Goal: Information Seeking & Learning: Learn about a topic

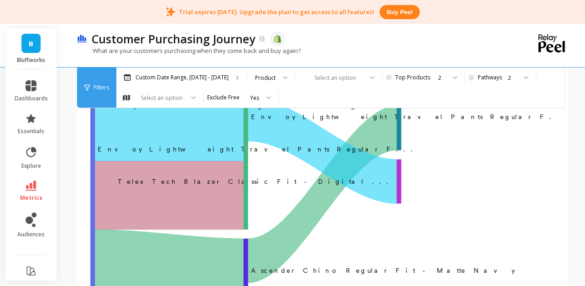
scroll to position [157, 0]
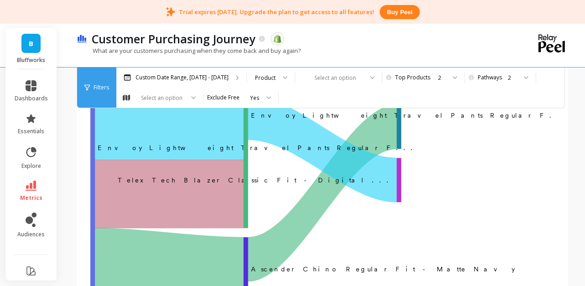
click at [182, 150] on text "‌Envoy Lightweight Travel Pants Regular F..." at bounding box center [258, 147] width 320 height 7
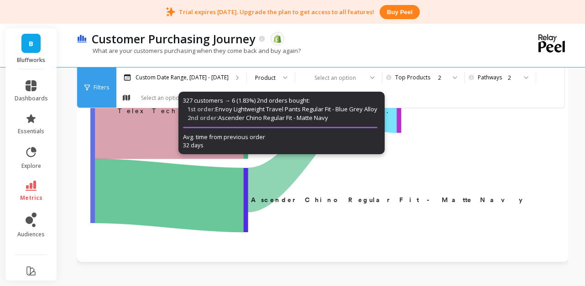
scroll to position [228, 0]
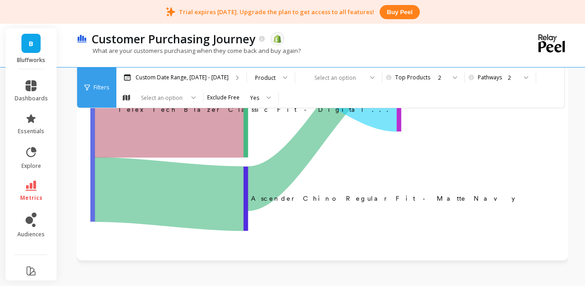
click at [425, 42] on div "Customer Purchasing Journey The data you are viewing comes from: Shopify" at bounding box center [289, 39] width 405 height 16
click at [370, 76] on icon at bounding box center [372, 77] width 5 height 3
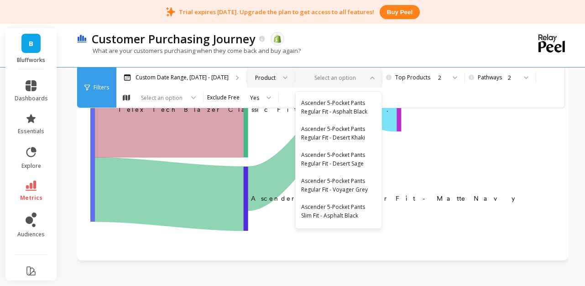
click at [280, 74] on div at bounding box center [282, 78] width 11 height 20
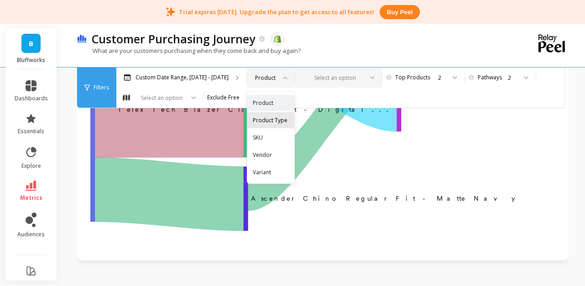
click at [268, 117] on div "Product Type" at bounding box center [271, 120] width 36 height 9
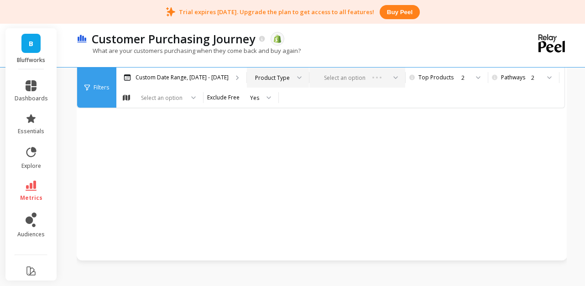
click at [369, 76] on div "Select an option" at bounding box center [358, 78] width 96 height 20
click at [384, 77] on icon at bounding box center [386, 77] width 5 height 3
click at [297, 76] on icon at bounding box center [299, 77] width 5 height 3
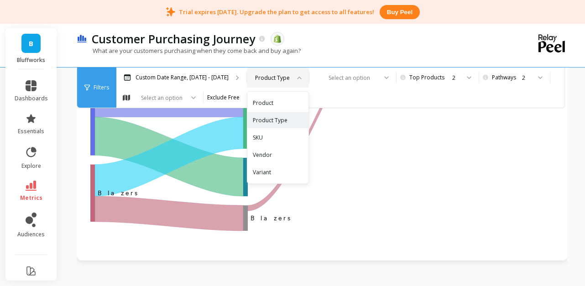
click at [383, 52] on div "What are your customers purchasing when they come back and buy again?" at bounding box center [284, 55] width 415 height 17
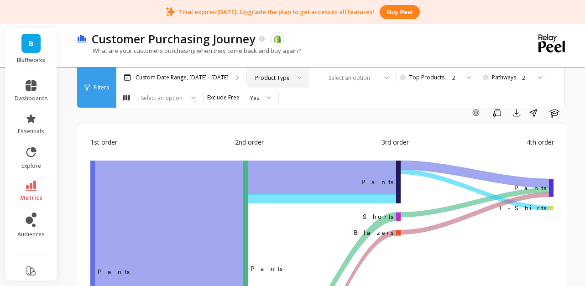
click at [291, 77] on div at bounding box center [296, 78] width 11 height 20
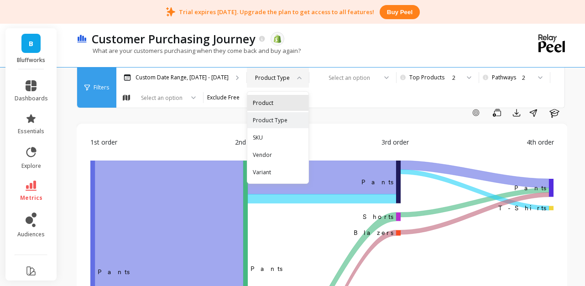
click at [272, 99] on div "Product" at bounding box center [278, 103] width 50 height 9
